Goal: Information Seeking & Learning: Understand process/instructions

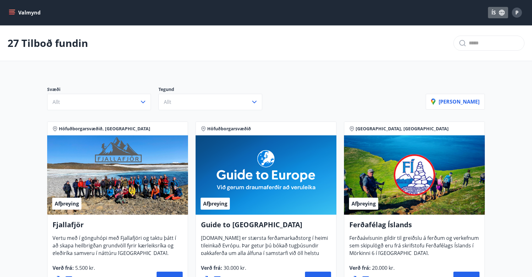
click at [493, 10] on button "ÍS" at bounding box center [498, 12] width 20 height 11
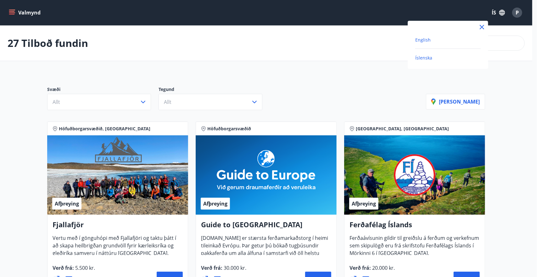
click at [422, 41] on span "English" at bounding box center [422, 40] width 15 height 6
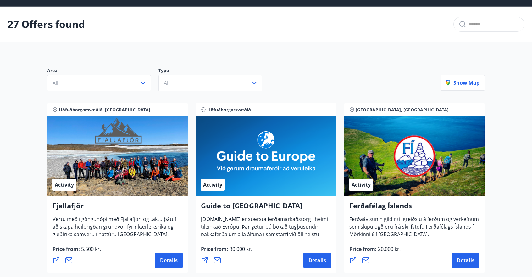
scroll to position [2, 0]
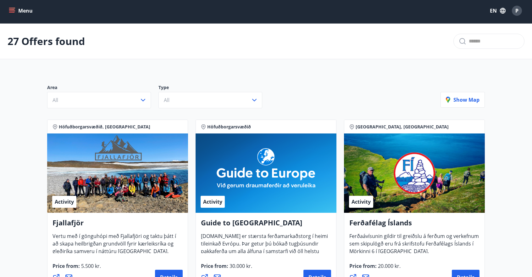
click at [13, 9] on icon "menu" at bounding box center [12, 11] width 6 height 6
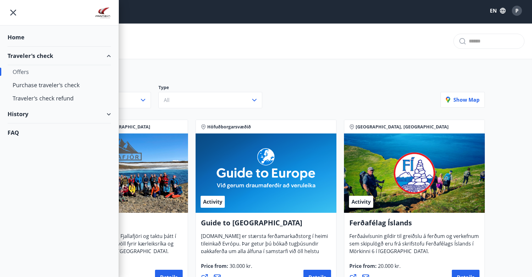
click at [25, 112] on div "History" at bounding box center [59, 114] width 103 height 19
click at [36, 128] on div "Traveler's check" at bounding box center [59, 129] width 93 height 13
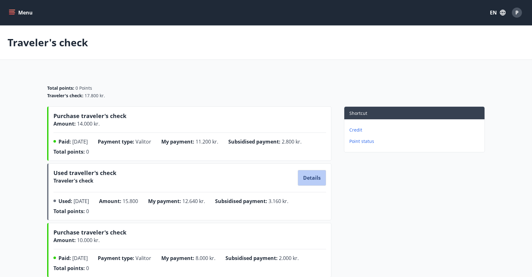
click at [308, 178] on span "Details" at bounding box center [312, 177] width 18 height 7
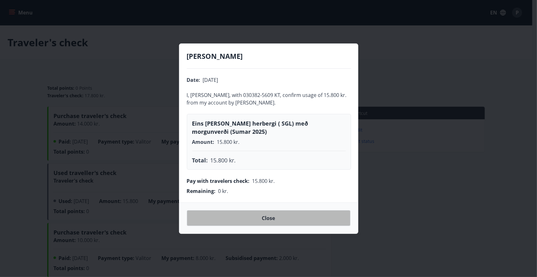
click at [272, 217] on span "Close" at bounding box center [268, 217] width 13 height 7
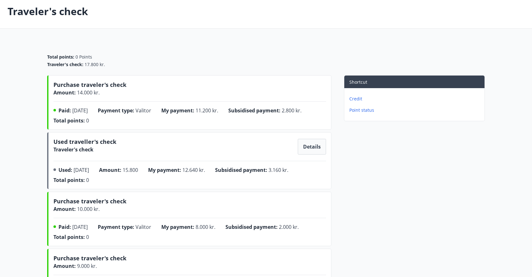
scroll to position [31, 0]
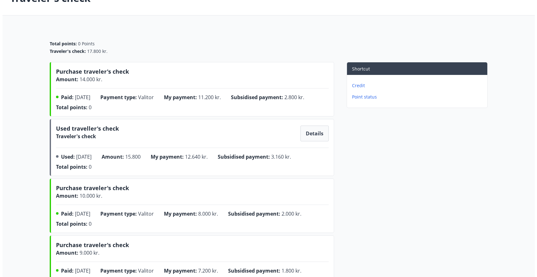
scroll to position [0, 0]
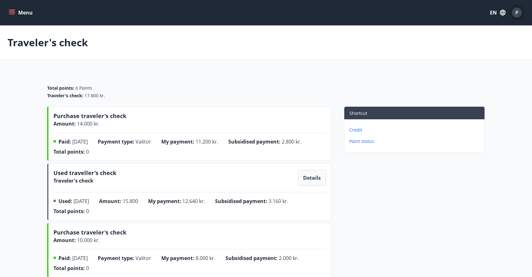
click at [522, 12] on button "P" at bounding box center [516, 12] width 15 height 15
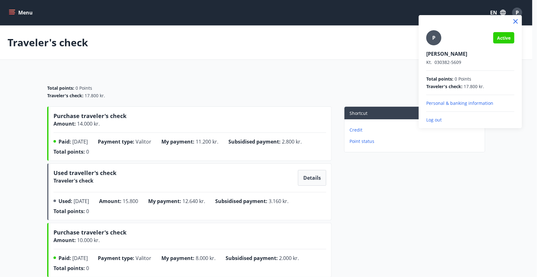
click at [435, 118] on p "Log out" at bounding box center [470, 120] width 88 height 6
